Goal: Task Accomplishment & Management: Manage account settings

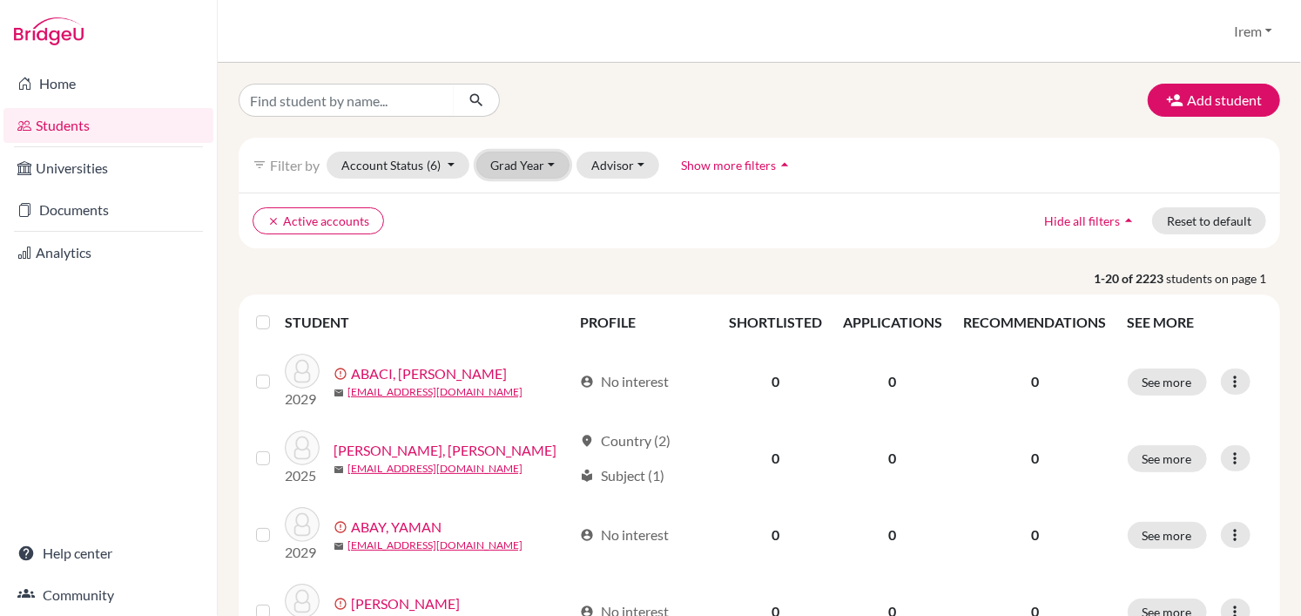
click at [528, 172] on button "Grad Year" at bounding box center [523, 164] width 94 height 27
click at [532, 160] on button "Grad Year" at bounding box center [523, 164] width 94 height 27
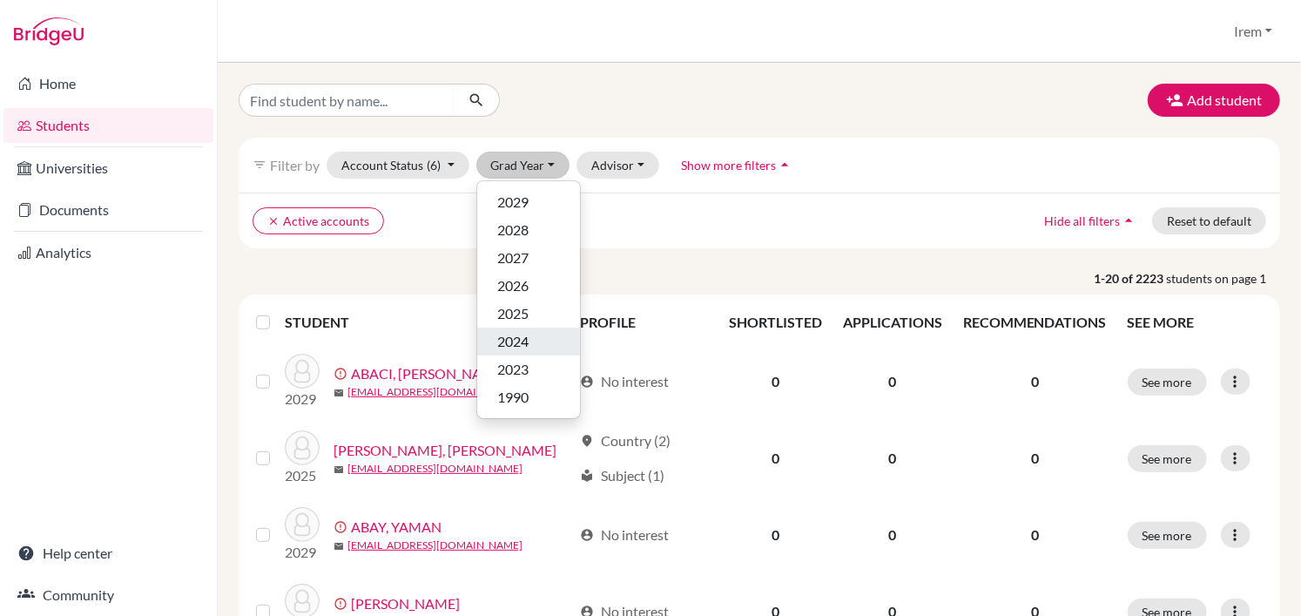
click at [524, 338] on span "2024" at bounding box center [513, 341] width 31 height 21
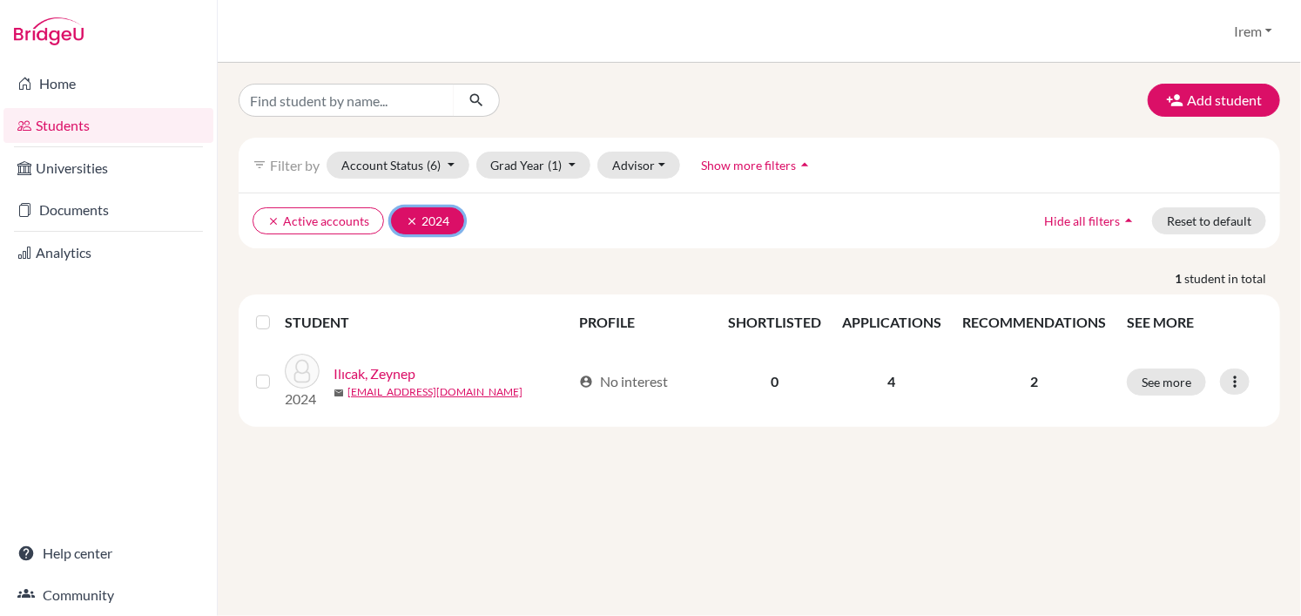
click at [412, 223] on icon "clear" at bounding box center [412, 221] width 12 height 12
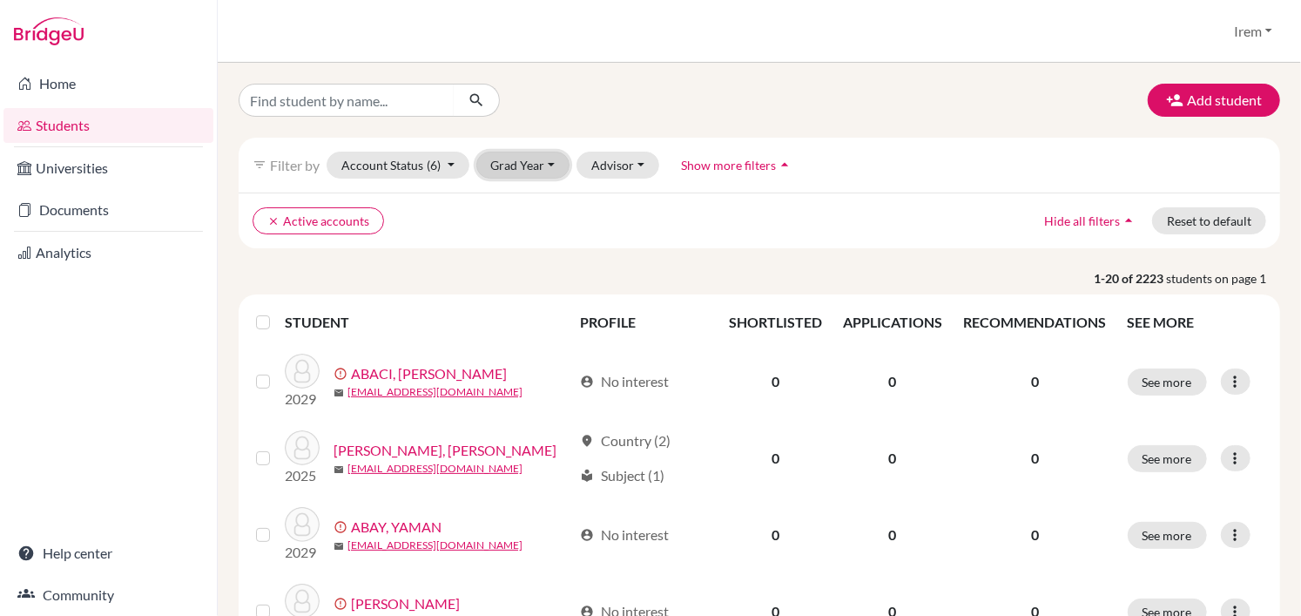
click at [533, 172] on button "Grad Year" at bounding box center [523, 164] width 94 height 27
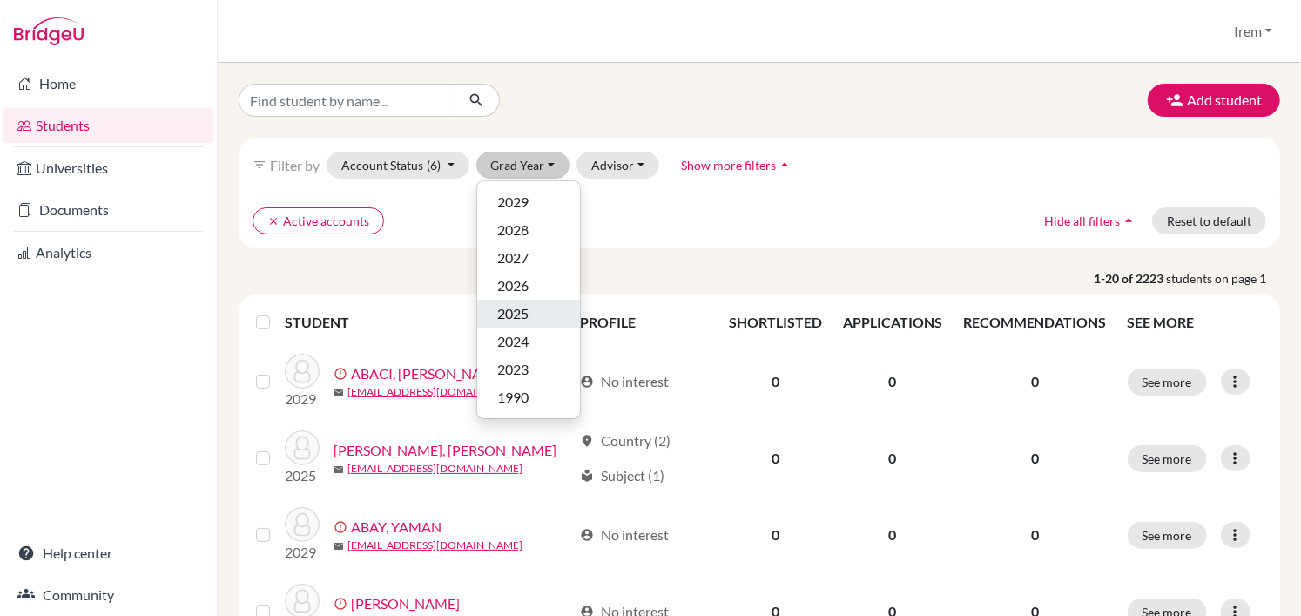
click at [534, 306] on div "2025" at bounding box center [528, 313] width 61 height 21
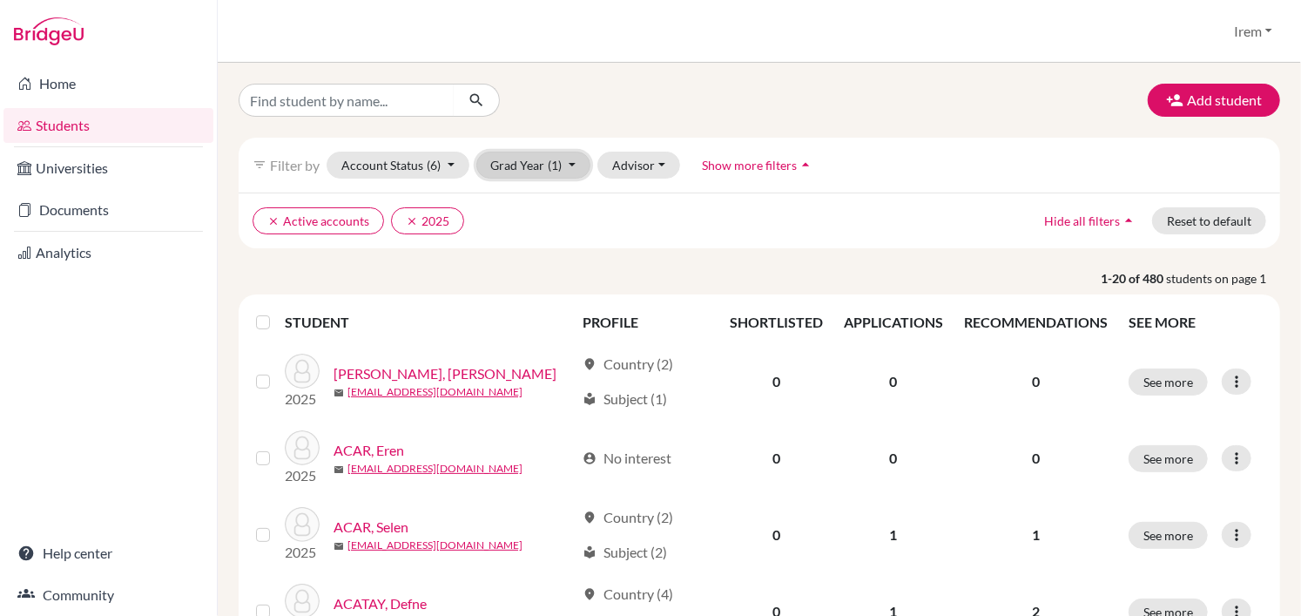
click at [549, 170] on span "(1)" at bounding box center [556, 165] width 14 height 15
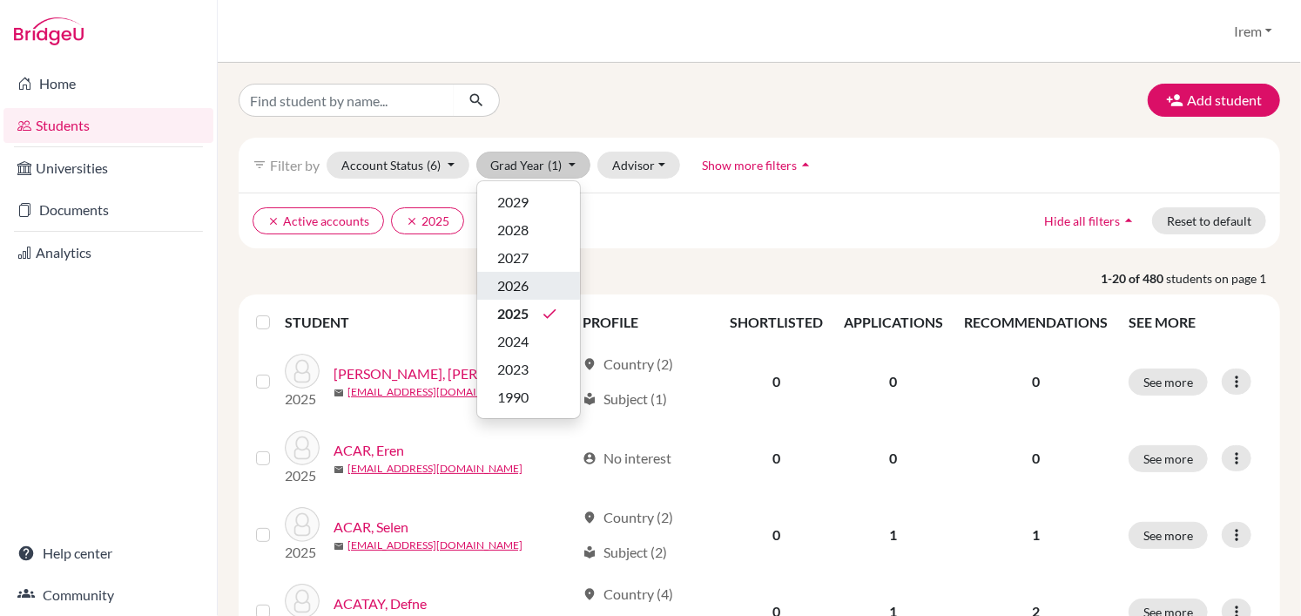
click at [543, 285] on div "2026" at bounding box center [528, 285] width 61 height 21
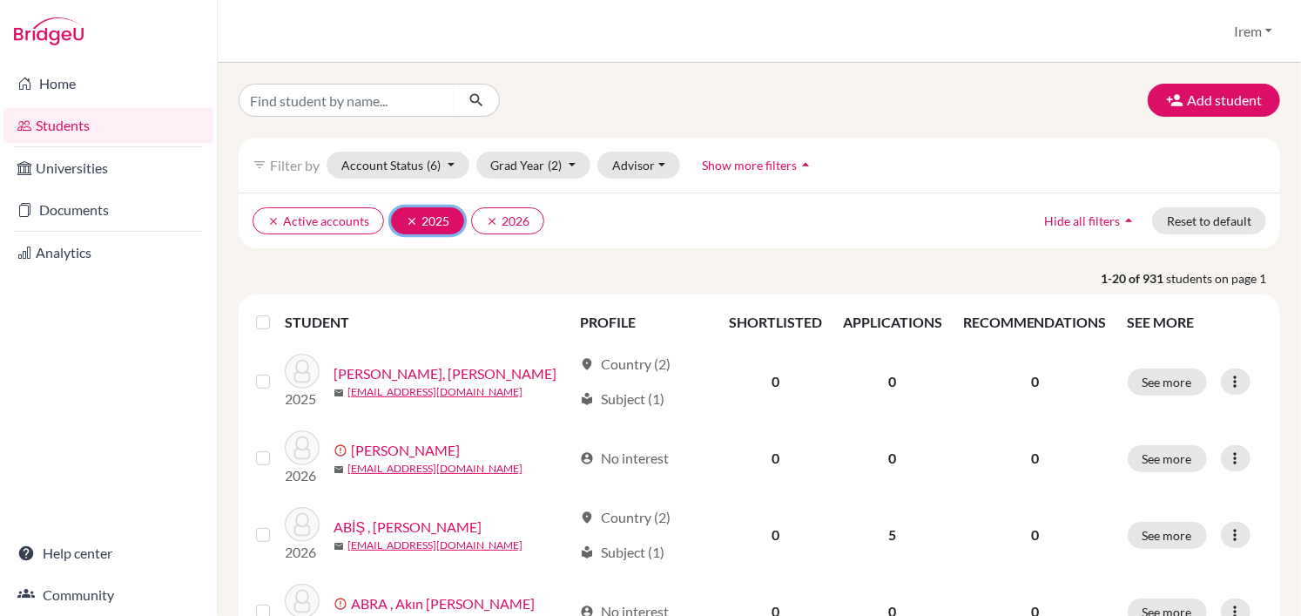
click at [409, 216] on icon "clear" at bounding box center [412, 221] width 12 height 12
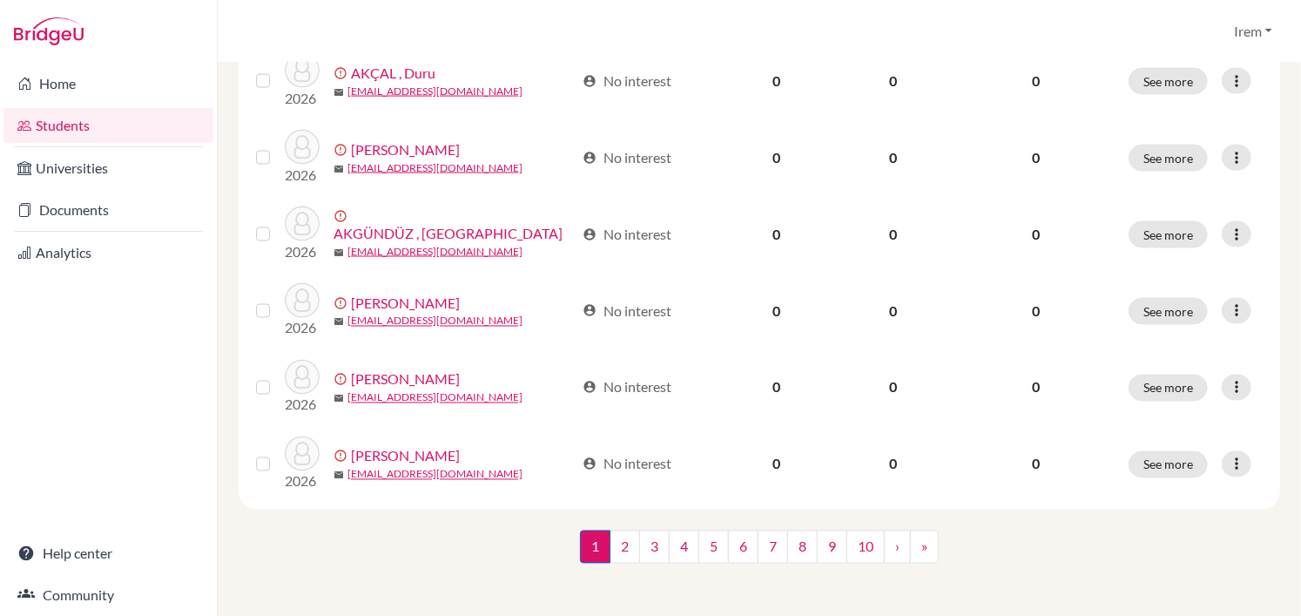
scroll to position [1375, 0]
click at [631, 542] on link "2" at bounding box center [624, 544] width 30 height 33
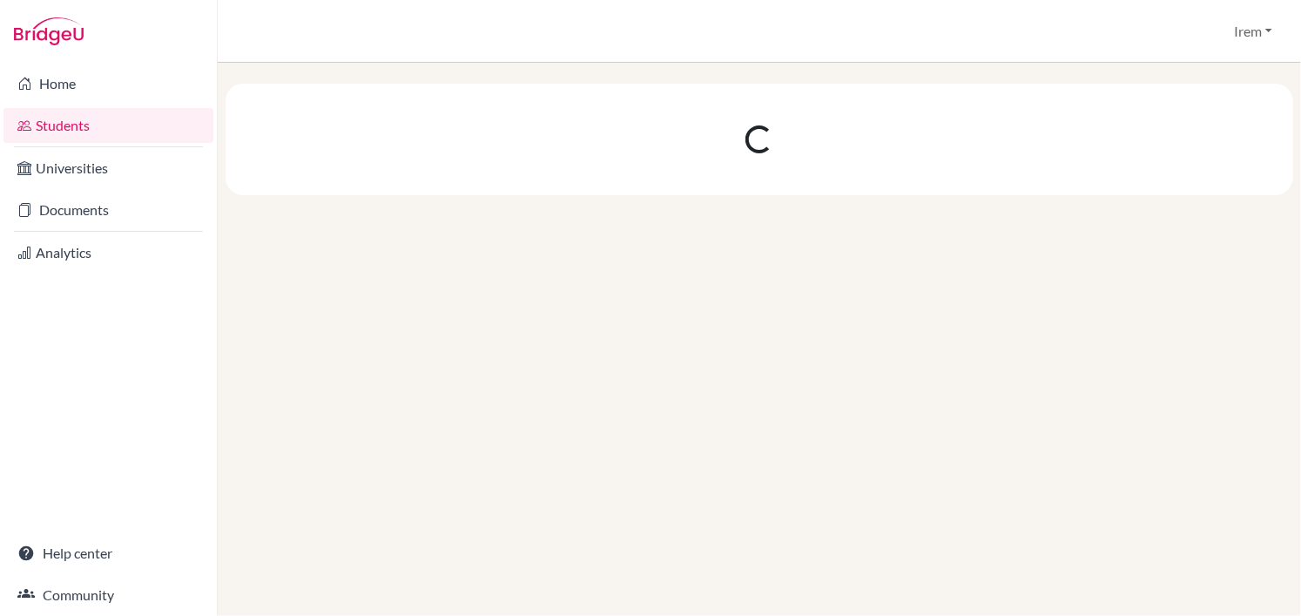
scroll to position [0, 0]
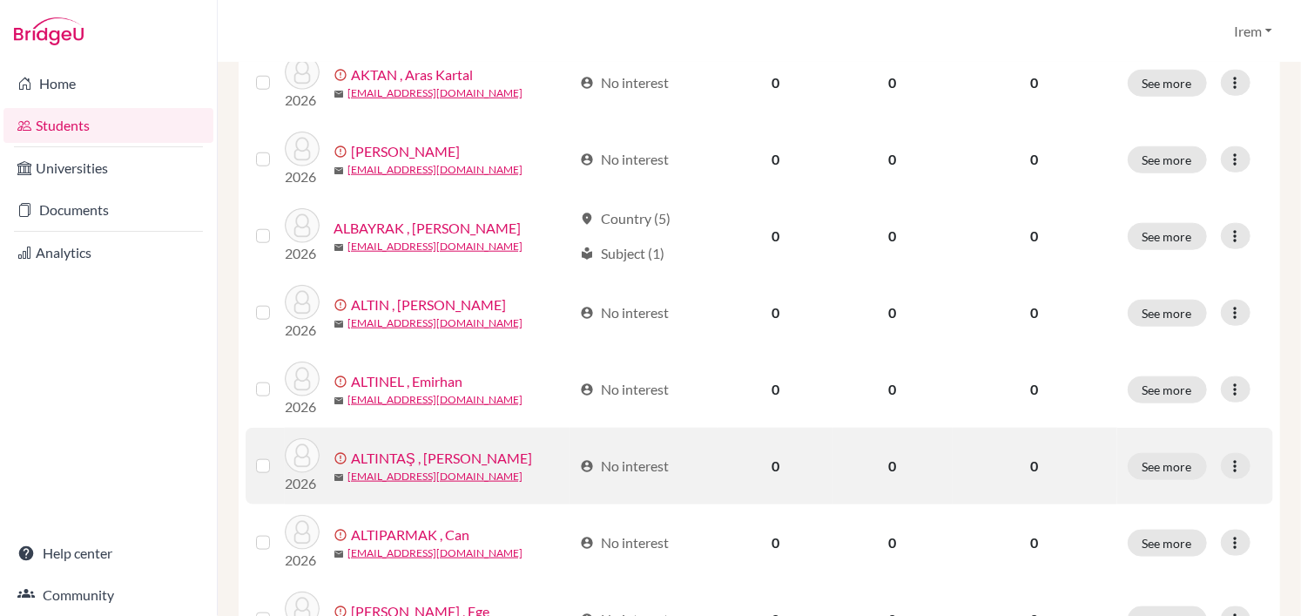
scroll to position [697, 0]
